Goal: Task Accomplishment & Management: Manage account settings

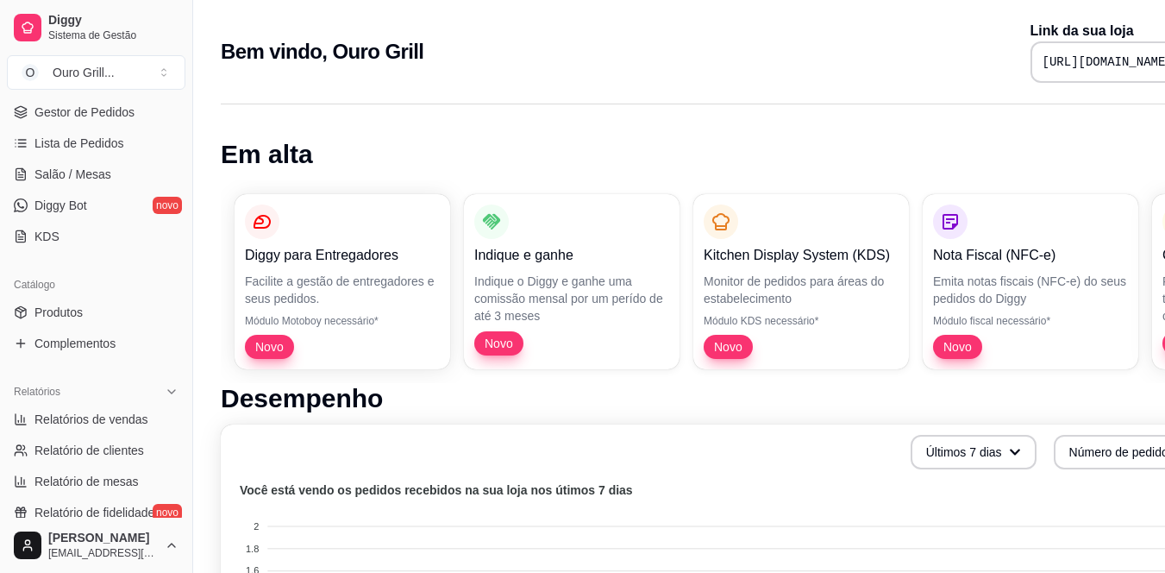
scroll to position [259, 0]
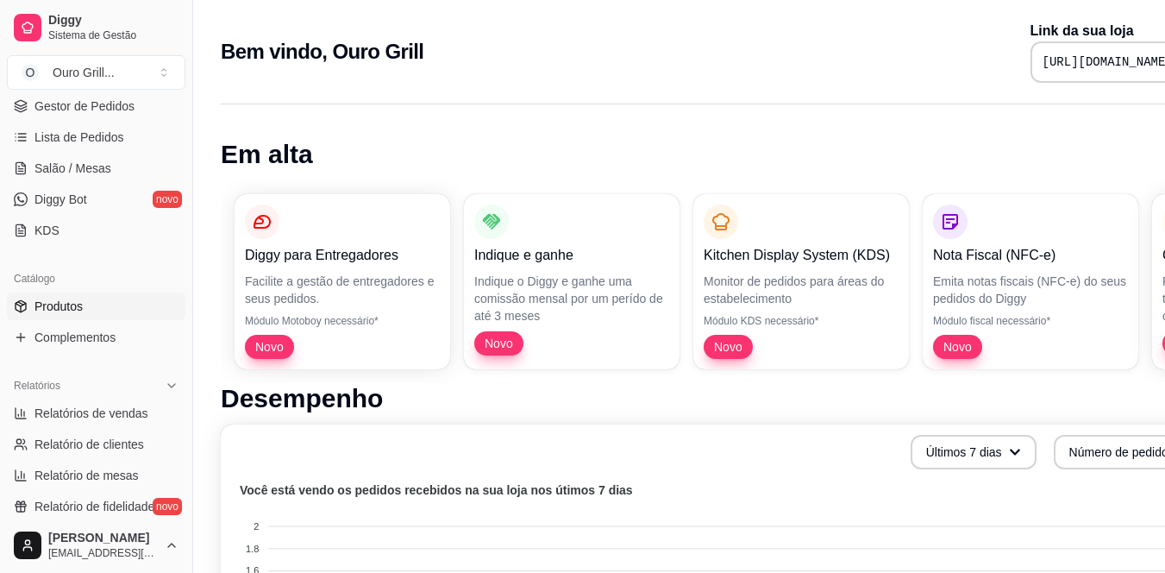
click at [74, 308] on span "Produtos" at bounding box center [58, 306] width 48 height 17
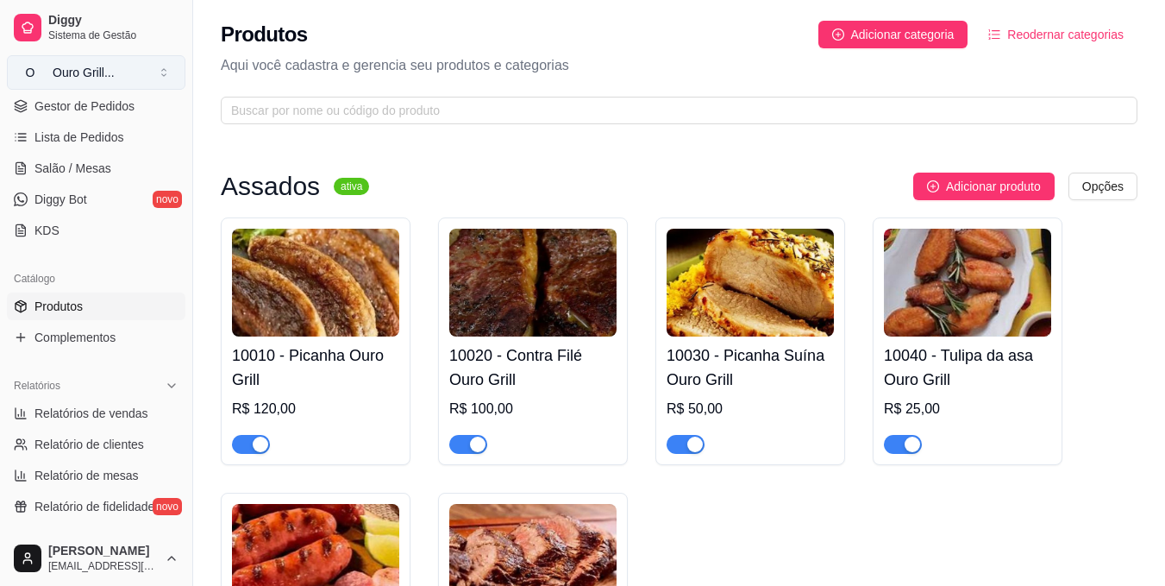
click at [163, 71] on button "O Ouro Grill ..." at bounding box center [96, 72] width 179 height 34
click at [74, 17] on span "Diggy" at bounding box center [113, 21] width 130 height 16
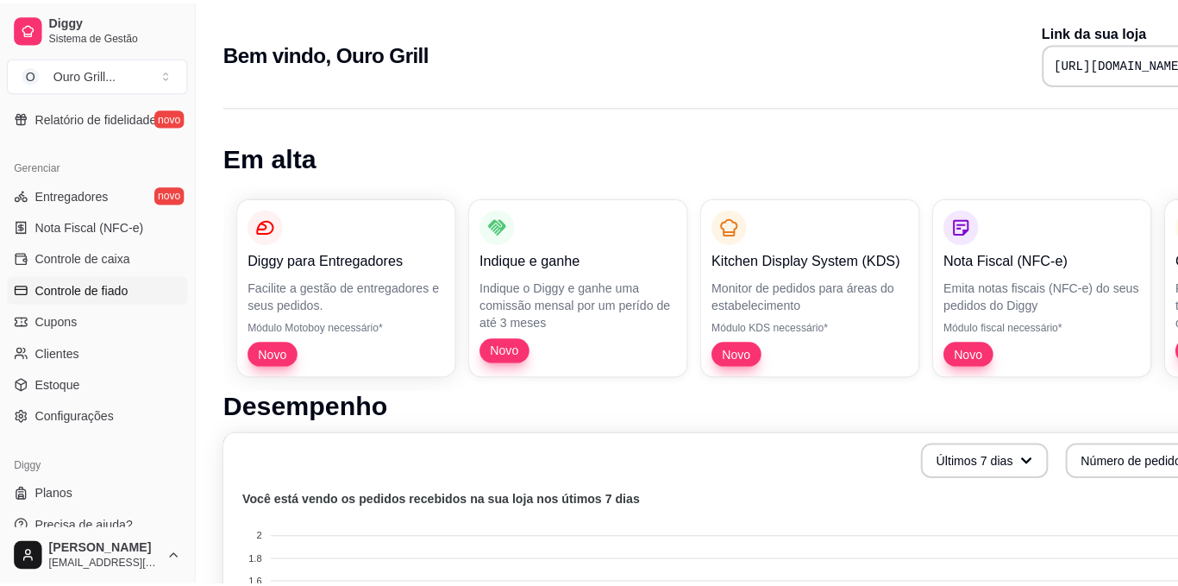
scroll to position [655, 0]
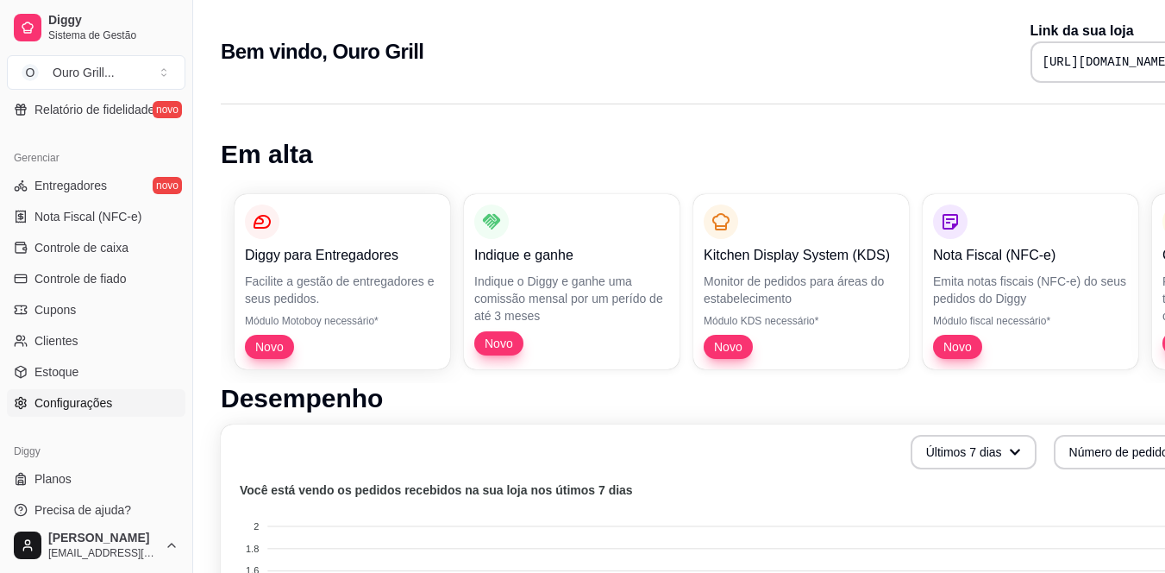
click at [63, 407] on span "Configurações" at bounding box center [73, 402] width 78 height 17
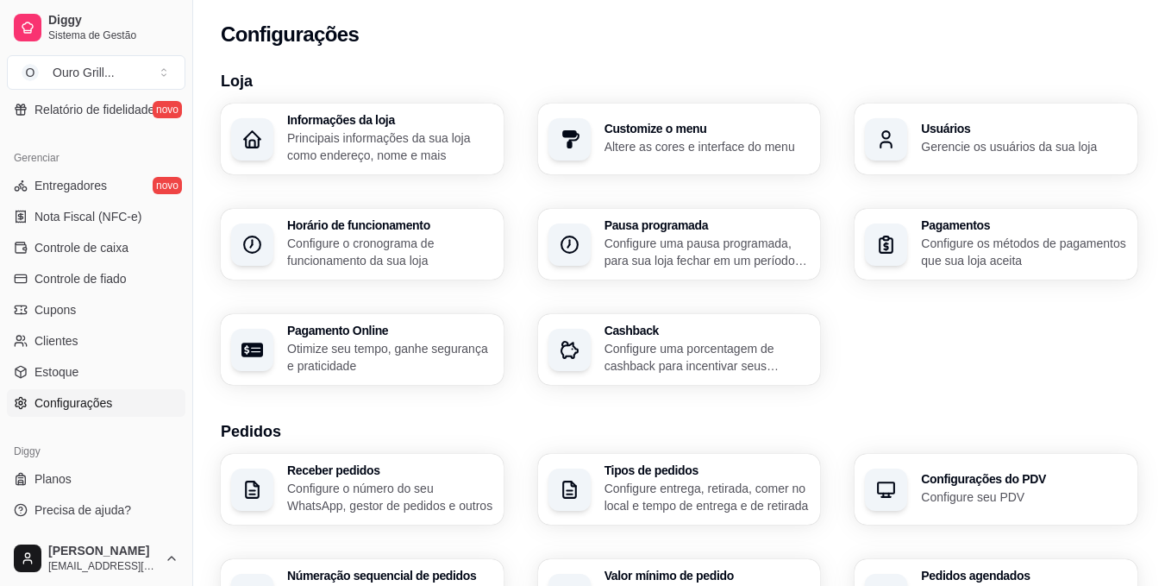
click at [361, 142] on p "Principais informações da sua loja como endereço, nome e mais" at bounding box center [390, 146] width 206 height 34
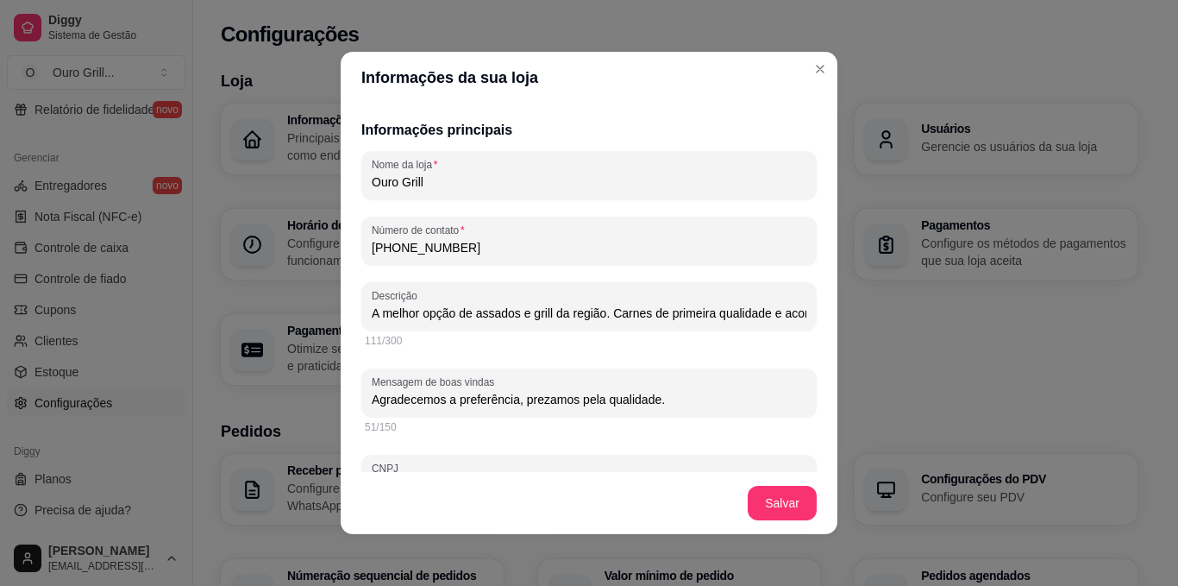
scroll to position [0, 199]
drag, startPoint x: 367, startPoint y: 310, endPoint x: 818, endPoint y: 302, distance: 452.0
click at [818, 302] on div "Informações principais Nome da loja Ouro Grill Número de contato [PHONE_NUMBER]…" at bounding box center [589, 287] width 497 height 368
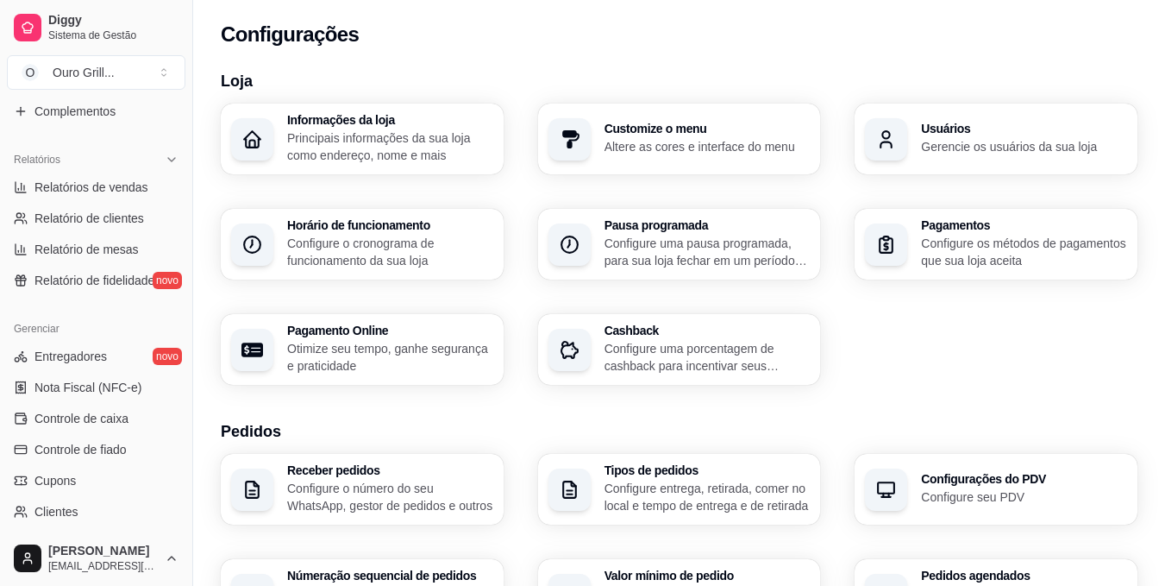
scroll to position [483, 0]
